Goal: Find specific page/section: Find specific page/section

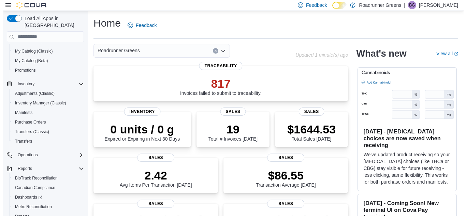
scroll to position [88, 0]
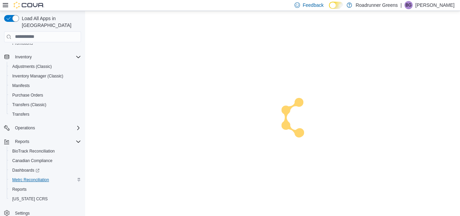
click at [26, 177] on span "Metrc Reconciliation" at bounding box center [30, 179] width 37 height 5
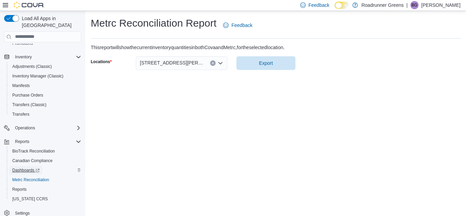
click at [28, 167] on span "Dashboards" at bounding box center [25, 169] width 27 height 5
